Goal: Book appointment/travel/reservation

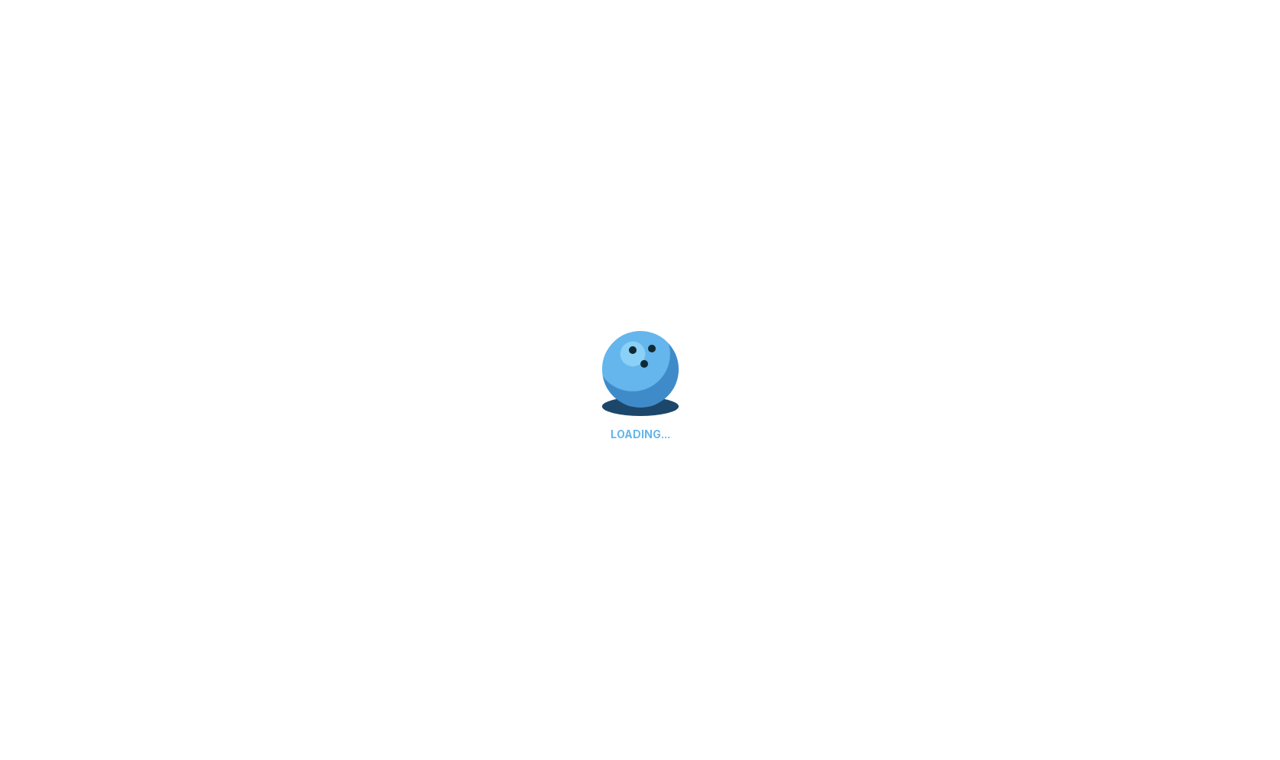
scroll to position [337, 0]
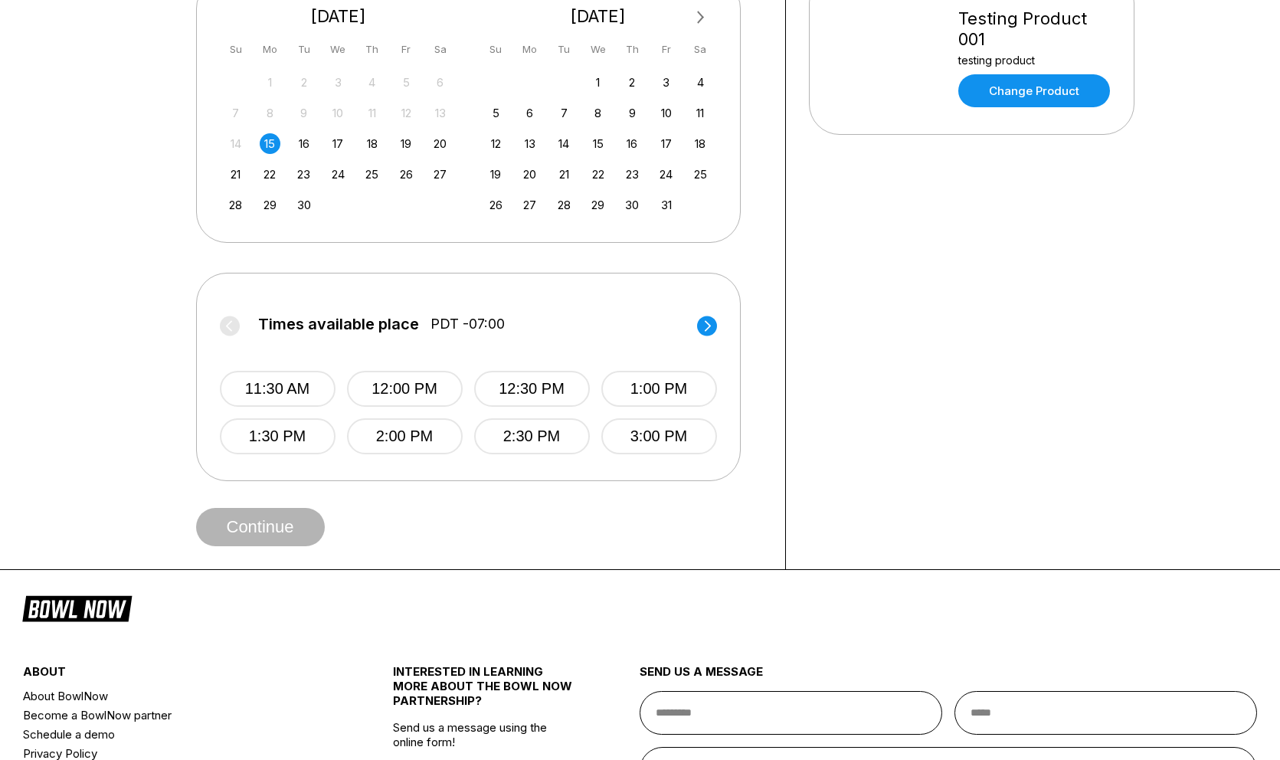
scroll to position [569, 0]
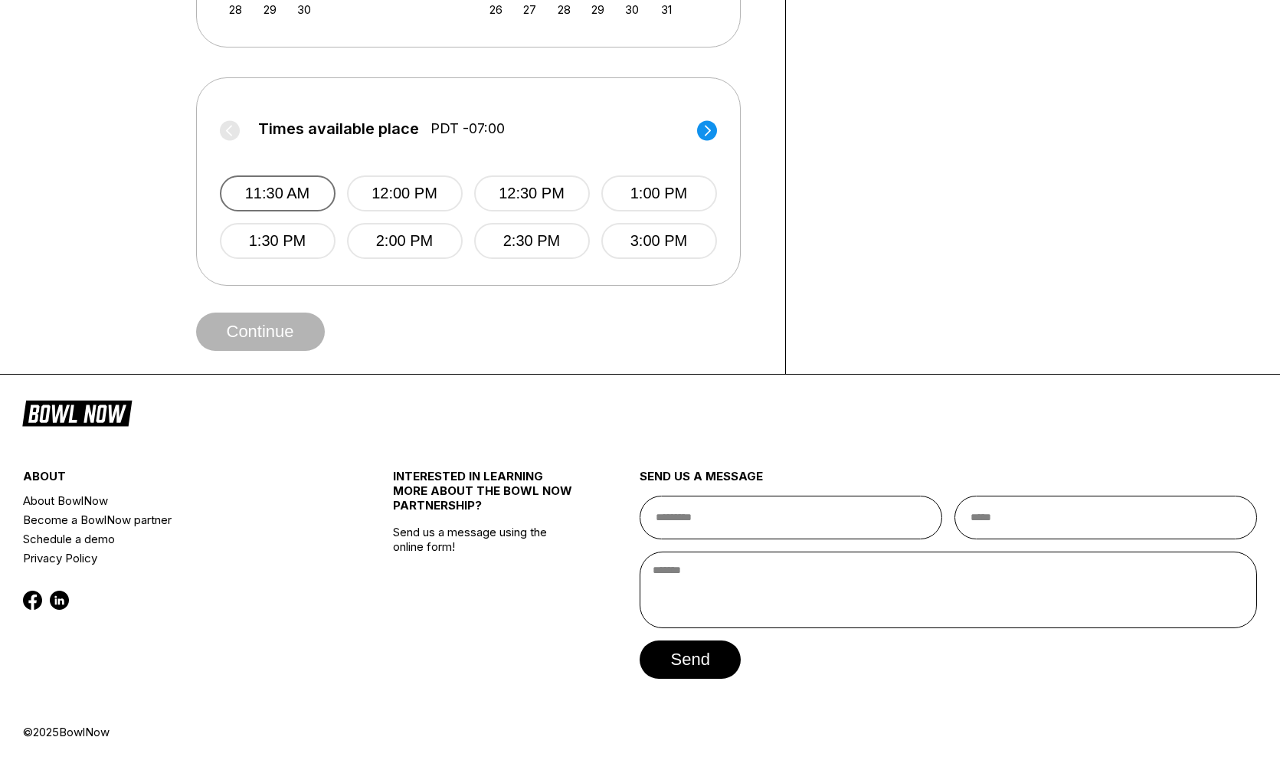
click at [299, 187] on button "11:30 AM" at bounding box center [278, 193] width 116 height 36
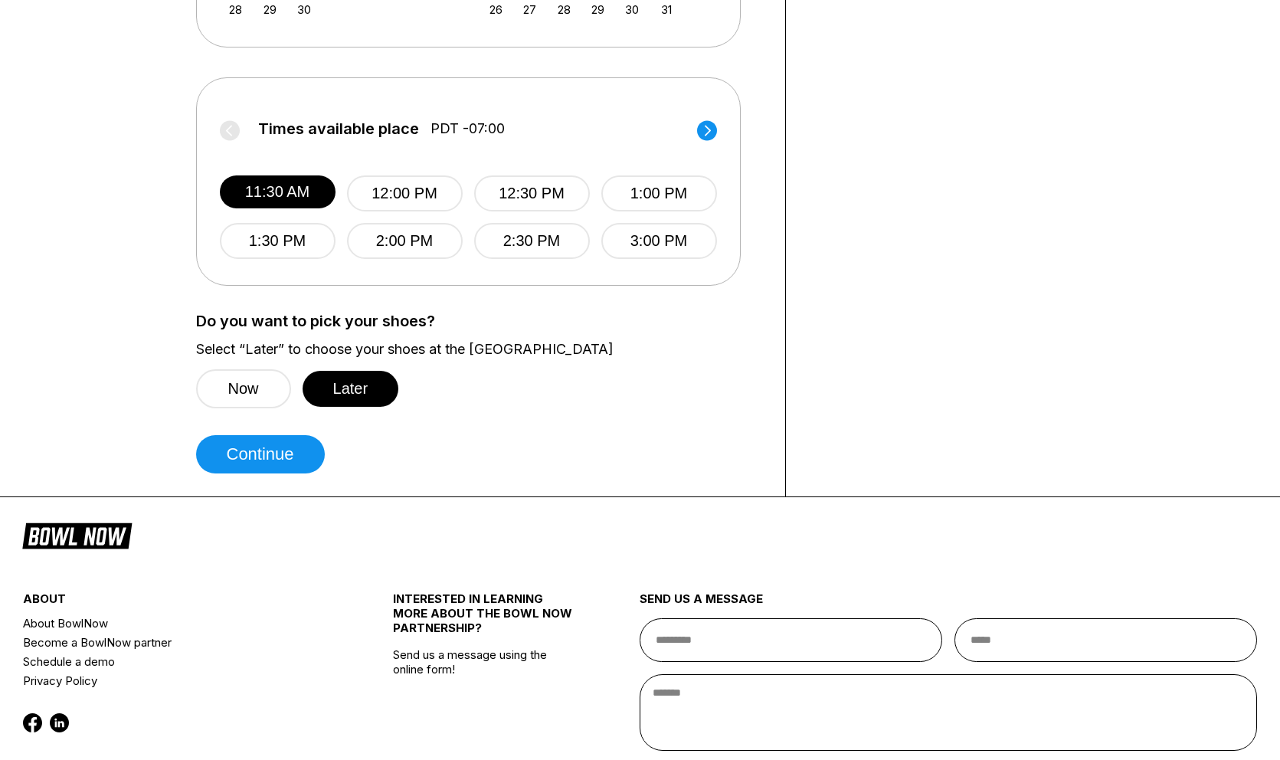
click at [272, 450] on button "Continue" at bounding box center [260, 454] width 129 height 38
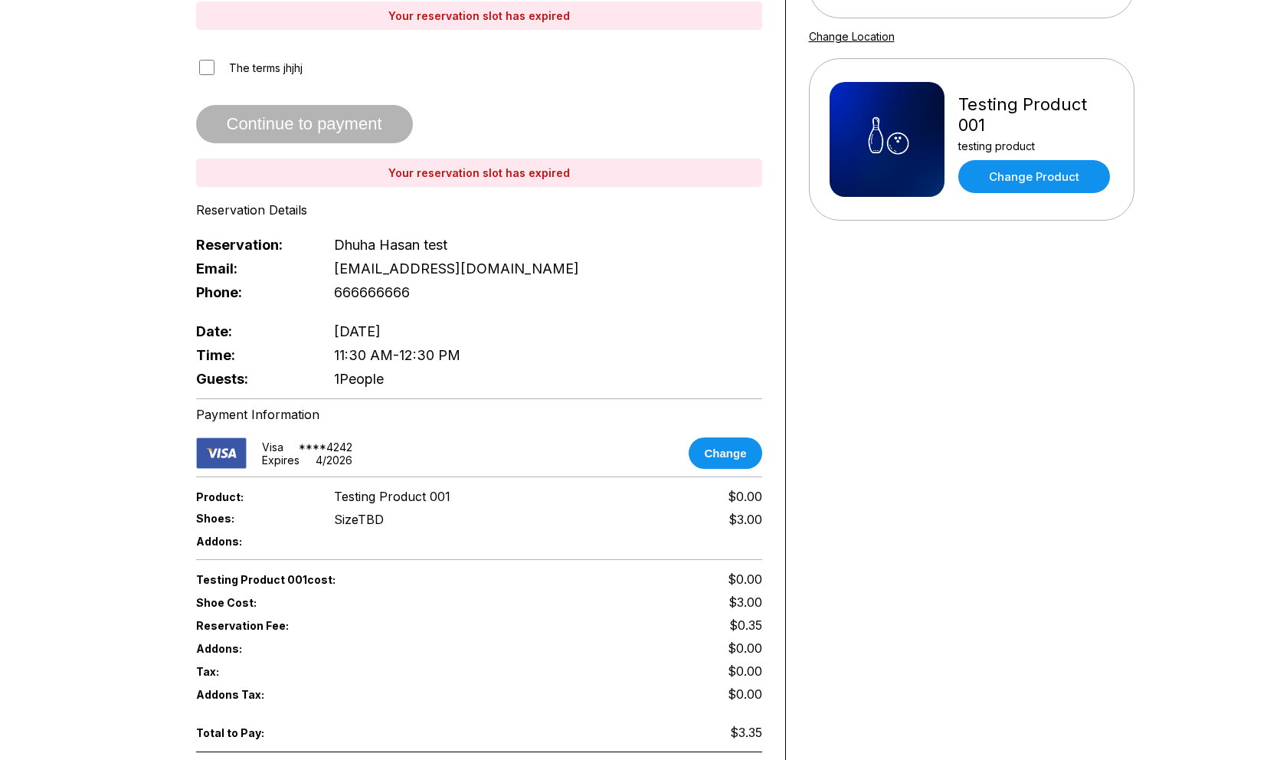
scroll to position [332, 0]
